Goal: Use online tool/utility: Utilize a website feature to perform a specific function

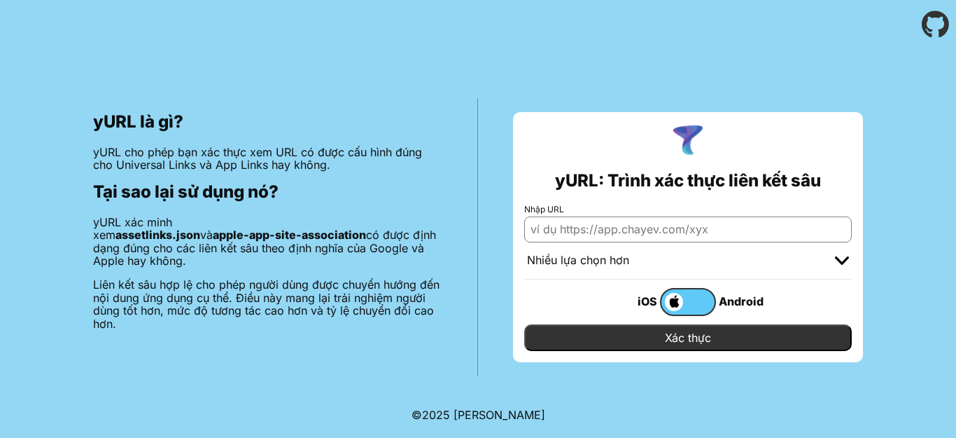
click at [557, 69] on div "yURL là gì? yURL cho phép bạn xác thực xem URL có được cấu hình đúng cho Univer…" at bounding box center [478, 212] width 956 height 327
click at [649, 228] on input "Nhập URL" at bounding box center [688, 228] width 328 height 25
paste input "[URL][DOMAIN_NAME]"
type input "[URL][DOMAIN_NAME]"
click at [695, 300] on label at bounding box center [688, 302] width 56 height 28
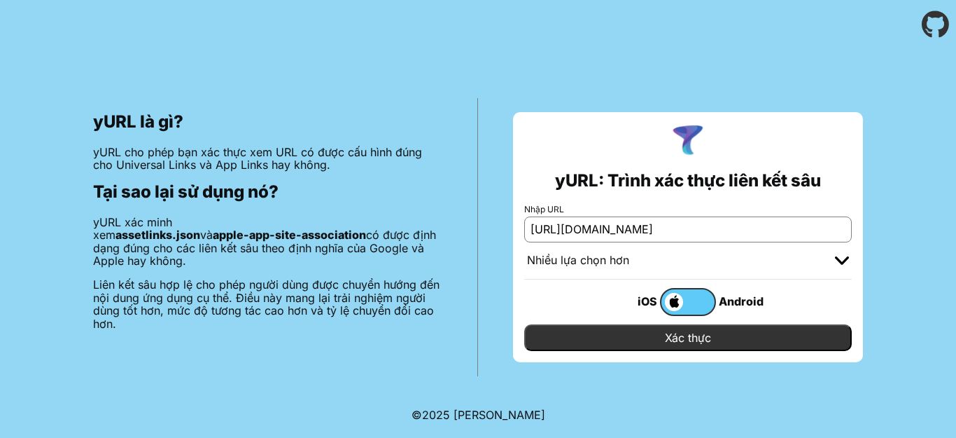
click at [0, 0] on input "checkbox" at bounding box center [0, 0] width 0 height 0
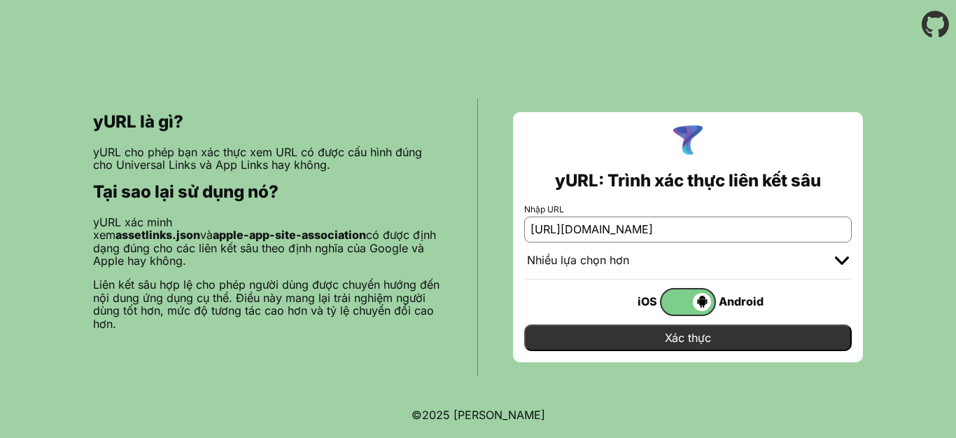
click at [710, 338] on input "Xác thực" at bounding box center [688, 337] width 328 height 27
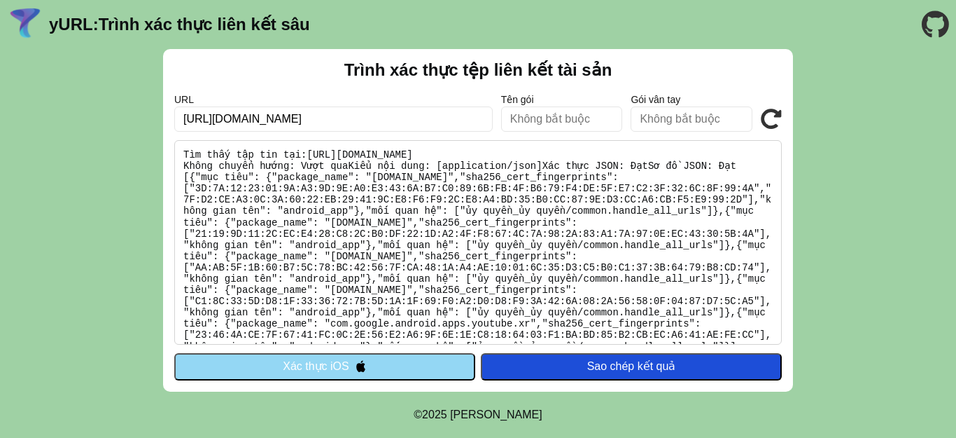
click at [817, 245] on div "Trình xác thực tệp liên kết tài sản URL [URL][DOMAIN_NAME] Tên gói Gói vân tay …" at bounding box center [478, 220] width 956 height 342
